Goal: Task Accomplishment & Management: Use online tool/utility

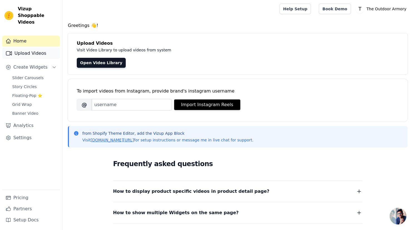
click at [32, 49] on link "Upload Videos" at bounding box center [31, 53] width 58 height 11
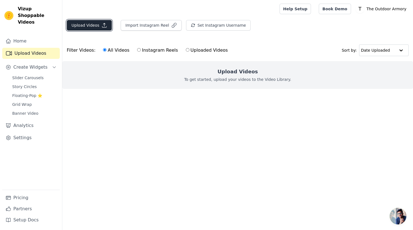
click at [89, 27] on button "Upload Videos" at bounding box center [89, 25] width 45 height 11
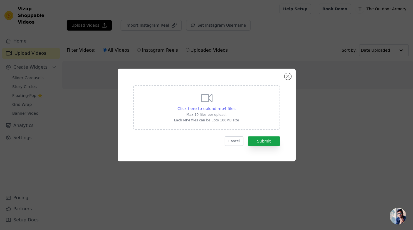
click at [208, 108] on span "Click here to upload mp4 files" at bounding box center [206, 109] width 58 height 4
click at [235, 106] on input "Click here to upload mp4 files Max 10 files per upload. Each MP4 files can be u…" at bounding box center [235, 106] width 0 height 0
type input "C:\fakepath\Petzl_Site_Index_Page_Background_Video.mp4"
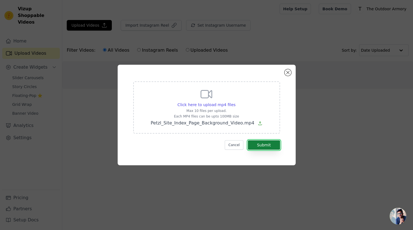
click at [269, 145] on button "Submit" at bounding box center [264, 144] width 32 height 9
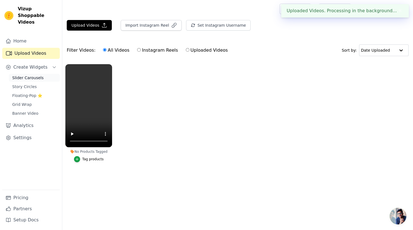
click at [28, 75] on span "Slider Carousels" at bounding box center [27, 78] width 31 height 6
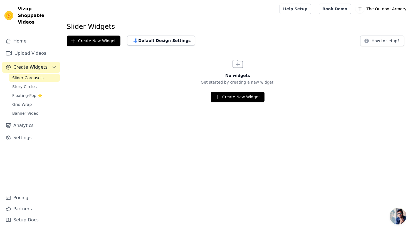
click at [248, 102] on html "Vizup Shoppable Videos Home Upload Videos Create Widgets Slider Carousels Story…" at bounding box center [206, 51] width 413 height 102
click at [235, 100] on button "Create New Widget" at bounding box center [238, 97] width 54 height 11
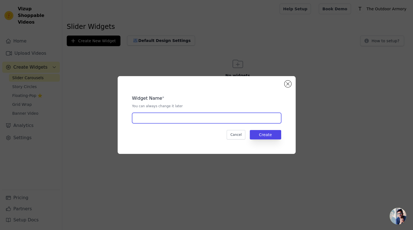
click at [204, 122] on input "text" at bounding box center [206, 118] width 149 height 11
type input "Home Page Carousel Video"
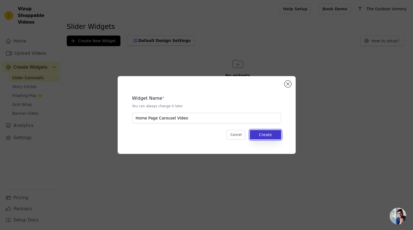
click at [263, 131] on button "Create" at bounding box center [265, 134] width 31 height 9
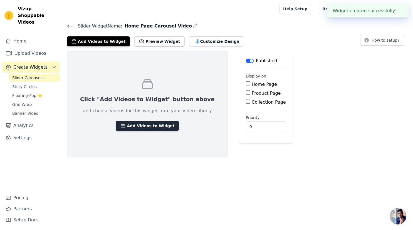
click at [146, 128] on button "Add Videos to Widget" at bounding box center [147, 126] width 63 height 10
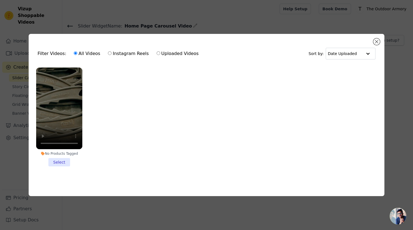
click at [62, 160] on li "No Products Tagged Select" at bounding box center [59, 117] width 46 height 99
click at [0, 0] on input "No Products Tagged Select" at bounding box center [0, 0] width 0 height 0
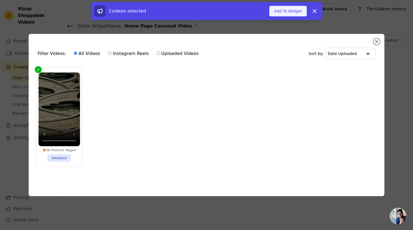
click at [290, 13] on button "Add To Widget" at bounding box center [287, 11] width 37 height 11
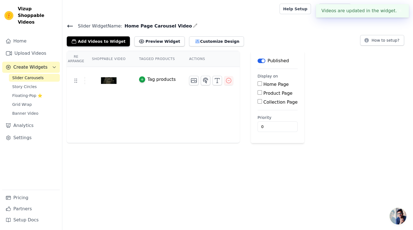
click at [263, 83] on label "Home Page" at bounding box center [275, 84] width 25 height 5
click at [258, 83] on input "Home Page" at bounding box center [260, 83] width 4 height 4
checkbox input "true"
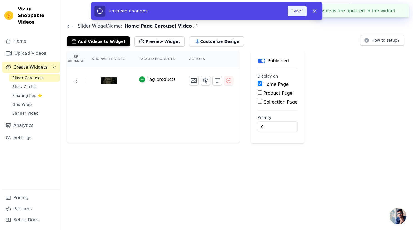
click at [299, 11] on button "Save" at bounding box center [297, 11] width 19 height 11
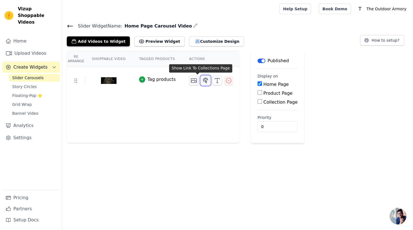
click at [202, 81] on icon "button" at bounding box center [205, 80] width 7 height 7
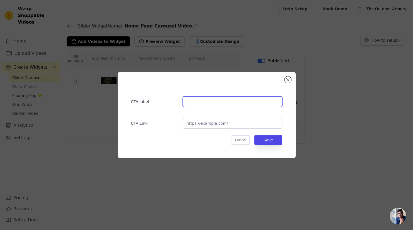
click at [190, 105] on input "text" at bounding box center [232, 102] width 99 height 11
type input "Shop Petzl"
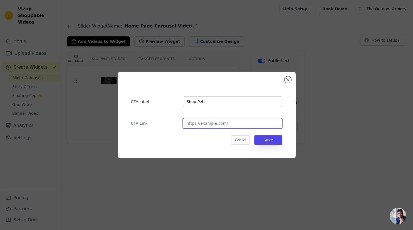
paste input "https://theoutdoorarmory.com/collections/petzl"
type input "https://theoutdoorarmory.com/collections/petzl"
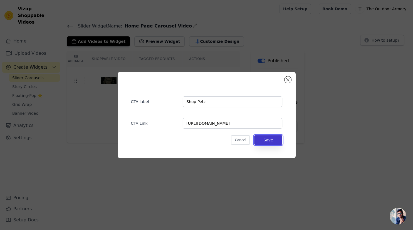
click at [273, 139] on button "Save" at bounding box center [268, 139] width 28 height 9
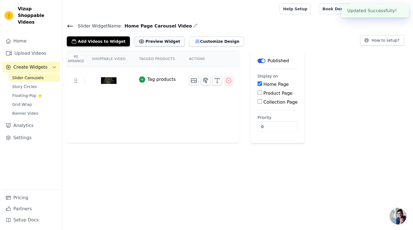
click at [142, 40] on button "Preview Widget" at bounding box center [159, 41] width 50 height 10
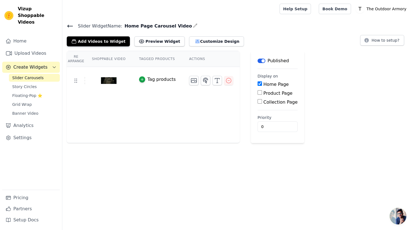
click at [258, 61] on button "Label" at bounding box center [262, 61] width 8 height 4
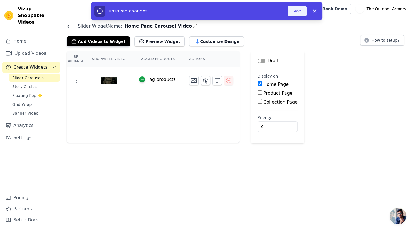
click at [296, 13] on button "Save" at bounding box center [297, 11] width 19 height 11
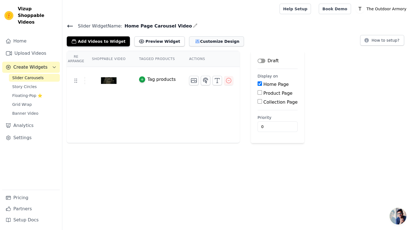
click at [196, 43] on button "Customize Design" at bounding box center [216, 41] width 55 height 10
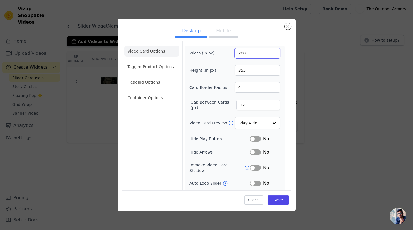
drag, startPoint x: 249, startPoint y: 54, endPoint x: 221, endPoint y: 56, distance: 28.7
click at [235, 56] on input "200" at bounding box center [257, 53] width 45 height 11
type input "1000"
drag, startPoint x: 256, startPoint y: 90, endPoint x: 202, endPoint y: 88, distance: 54.5
click at [235, 88] on input "4" at bounding box center [257, 87] width 45 height 11
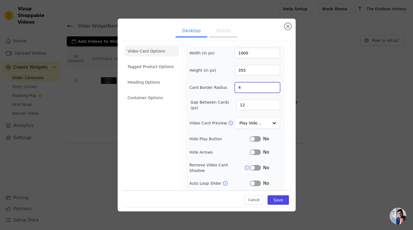
type input "0"
type input "11"
click at [275, 107] on input "11" at bounding box center [258, 105] width 44 height 11
type input "0"
click at [293, 26] on div "Desktop Mobile Video Card Options Tagged Product Options Heading Options Contai…" at bounding box center [207, 115] width 178 height 193
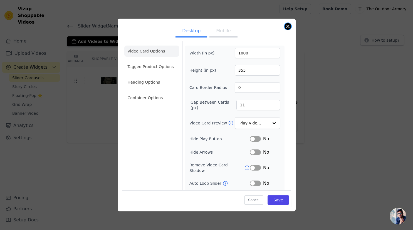
click at [289, 26] on button "Close modal" at bounding box center [288, 26] width 7 height 7
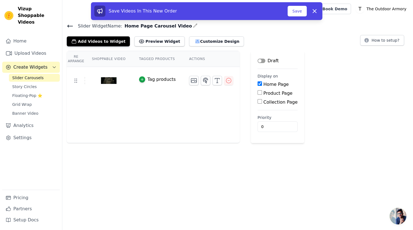
click at [72, 28] on icon at bounding box center [70, 26] width 7 height 7
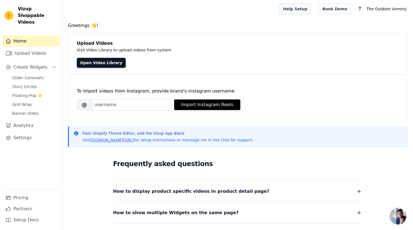
click at [309, 10] on link "Help Setup" at bounding box center [294, 9] width 31 height 11
click at [23, 13] on span "Vizup Shoppable Videos" at bounding box center [38, 16] width 40 height 20
click at [34, 132] on link "Settings" at bounding box center [31, 137] width 58 height 11
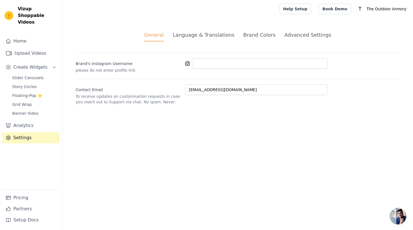
click at [298, 38] on div "Advanced Settings" at bounding box center [307, 35] width 47 height 8
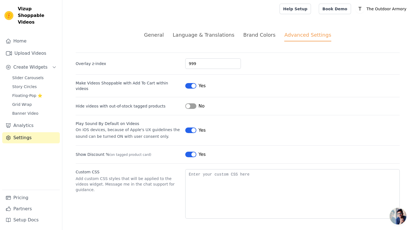
click at [164, 40] on li "General" at bounding box center [154, 36] width 20 height 10
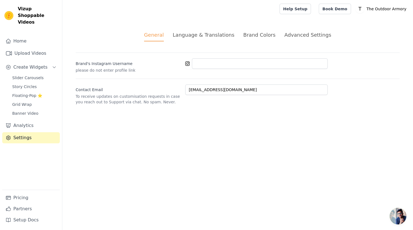
click at [204, 39] on li "Language & Translations" at bounding box center [204, 36] width 62 height 10
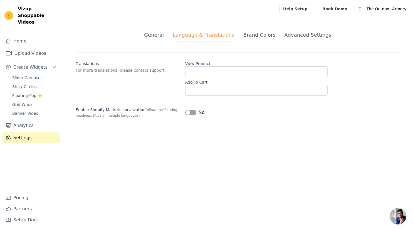
click at [244, 39] on li "Brand Colors" at bounding box center [259, 36] width 32 height 10
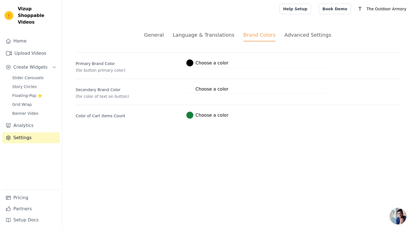
click at [308, 38] on div "Advanced Settings" at bounding box center [307, 35] width 47 height 8
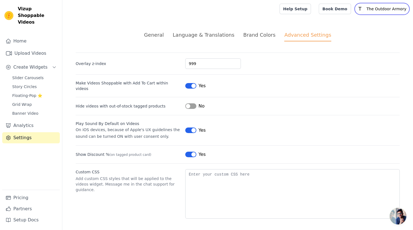
click at [381, 9] on p "The Outdoor Armory" at bounding box center [386, 9] width 44 height 10
click at [367, 44] on link "Sign out" at bounding box center [381, 43] width 53 height 10
